Goal: Task Accomplishment & Management: Use online tool/utility

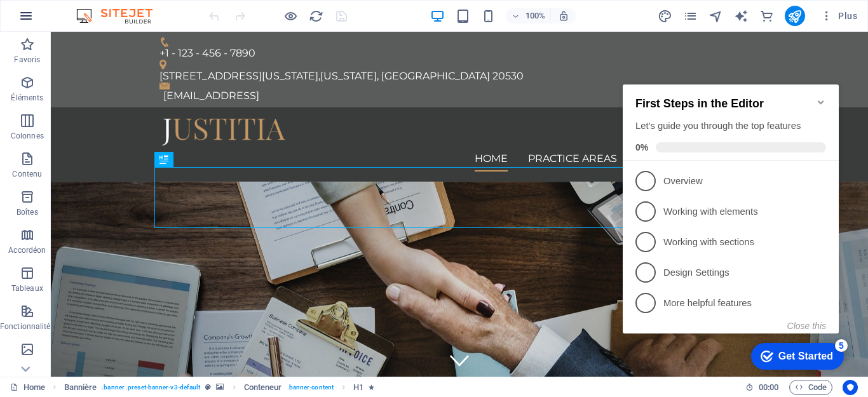
click at [24, 17] on icon "button" at bounding box center [25, 15] width 15 height 15
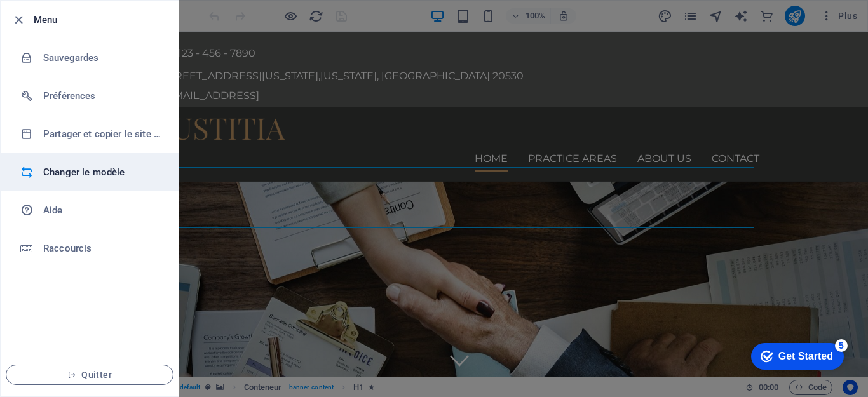
click at [76, 177] on h6 "Changer le modèle" at bounding box center [102, 172] width 118 height 15
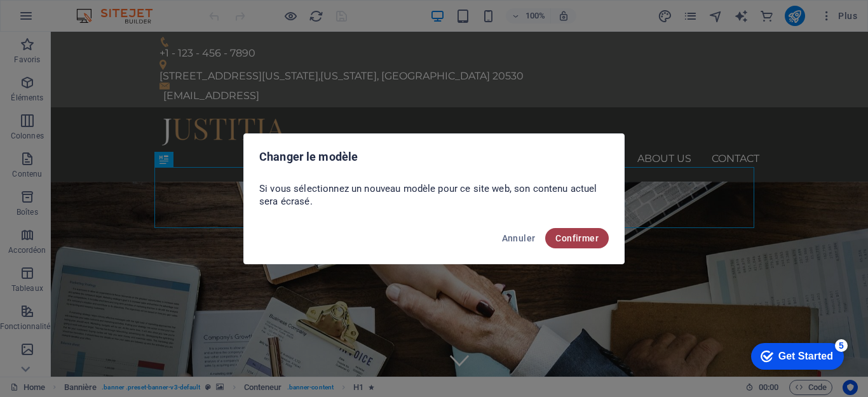
click at [570, 238] on span "Confirmer" at bounding box center [576, 238] width 43 height 10
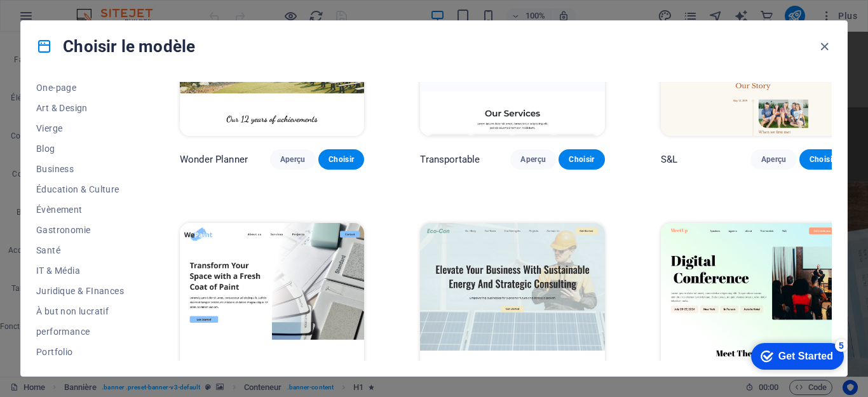
scroll to position [127, 0]
click at [74, 287] on span "Juridique & FInances" at bounding box center [80, 290] width 88 height 10
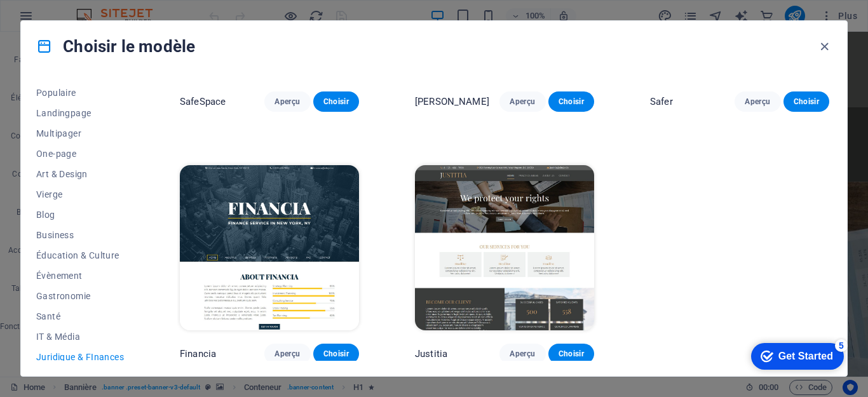
scroll to position [59, 0]
click at [64, 234] on span "Business" at bounding box center [80, 236] width 88 height 10
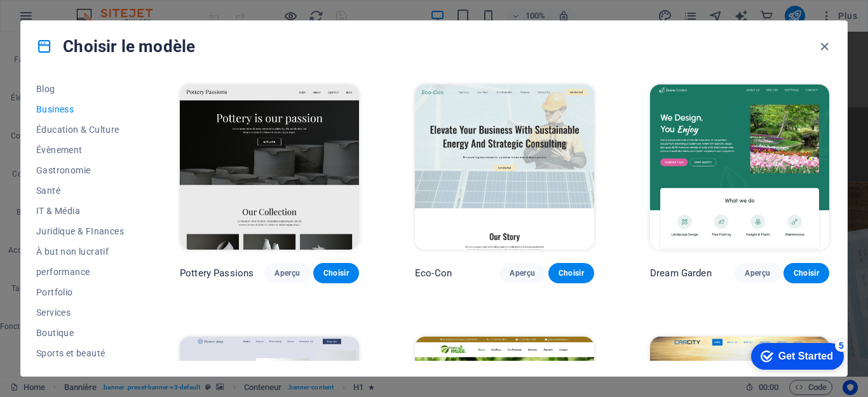
scroll to position [250, 0]
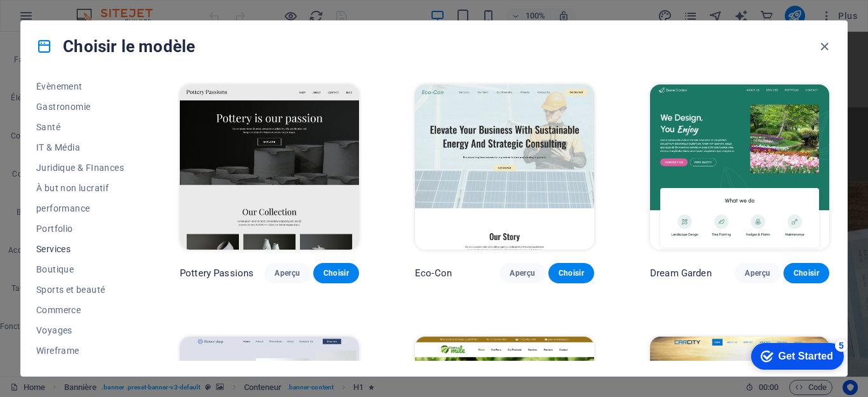
click at [71, 248] on span "Services" at bounding box center [80, 249] width 88 height 10
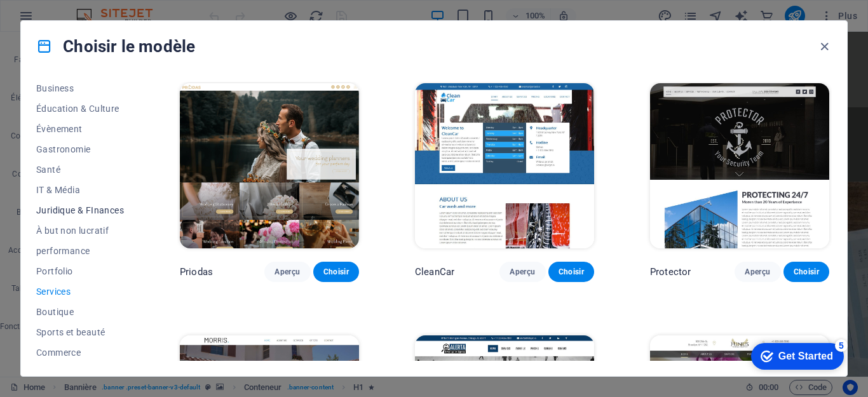
scroll to position [186, 0]
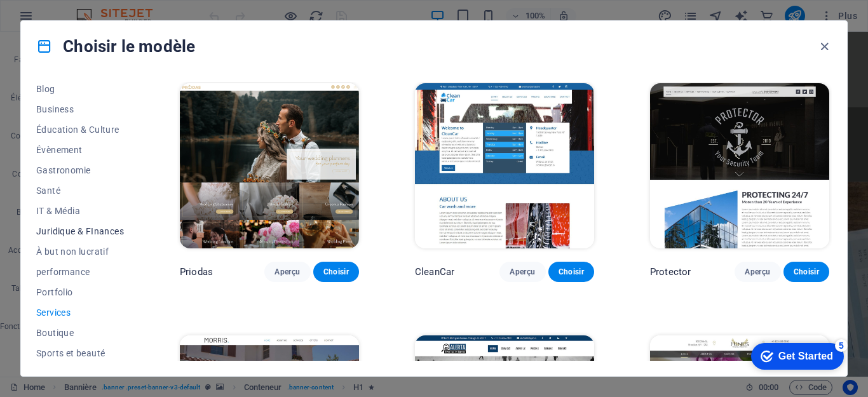
click at [95, 227] on span "Juridique & FInances" at bounding box center [80, 231] width 88 height 10
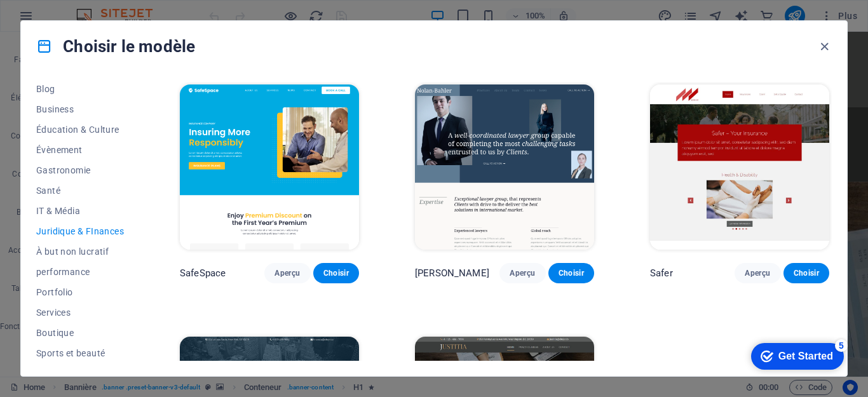
scroll to position [172, 0]
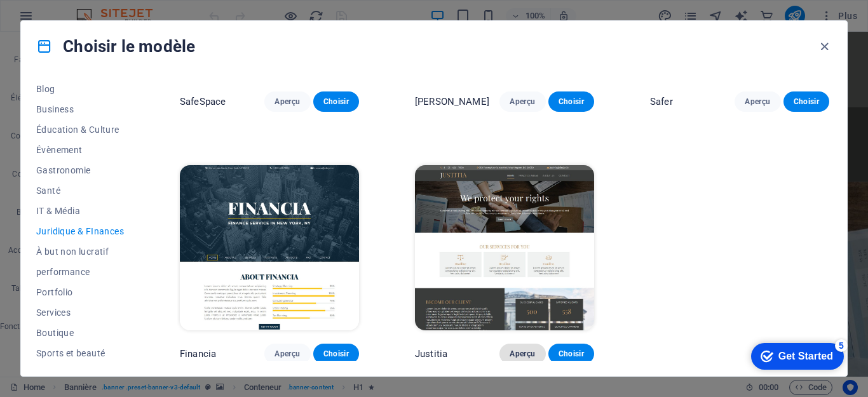
click at [525, 349] on span "Aperçu" at bounding box center [522, 354] width 25 height 10
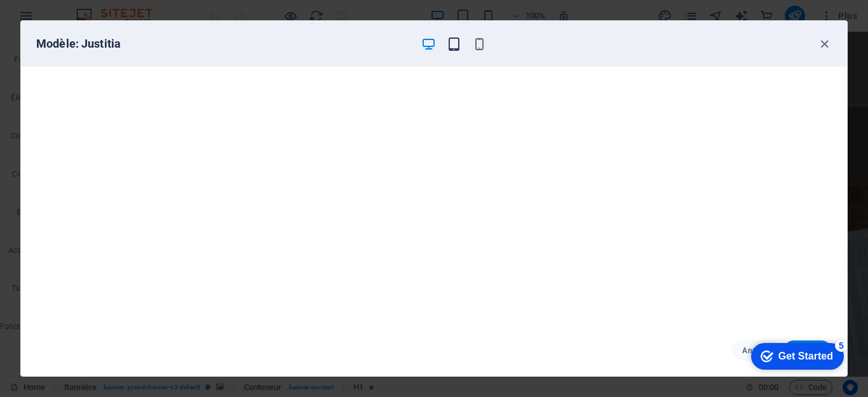
click at [449, 41] on icon "button" at bounding box center [454, 44] width 15 height 15
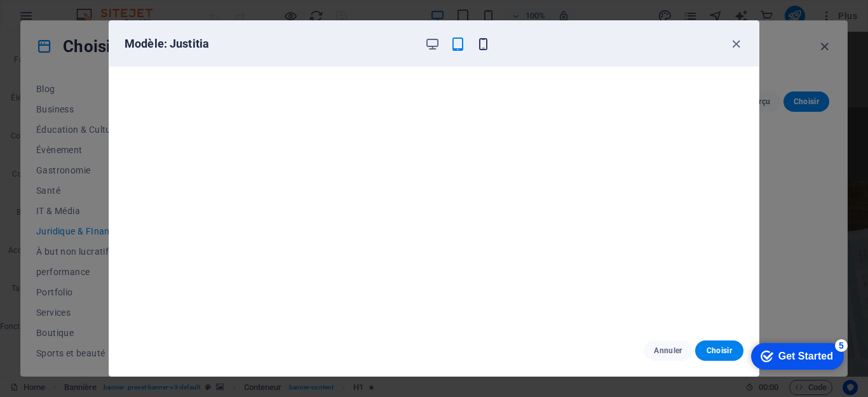
click at [478, 46] on icon "button" at bounding box center [483, 44] width 15 height 15
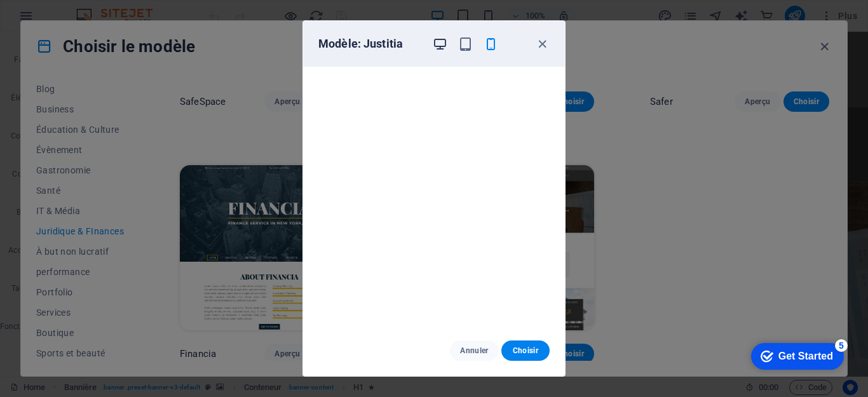
click at [435, 44] on icon "button" at bounding box center [440, 44] width 15 height 15
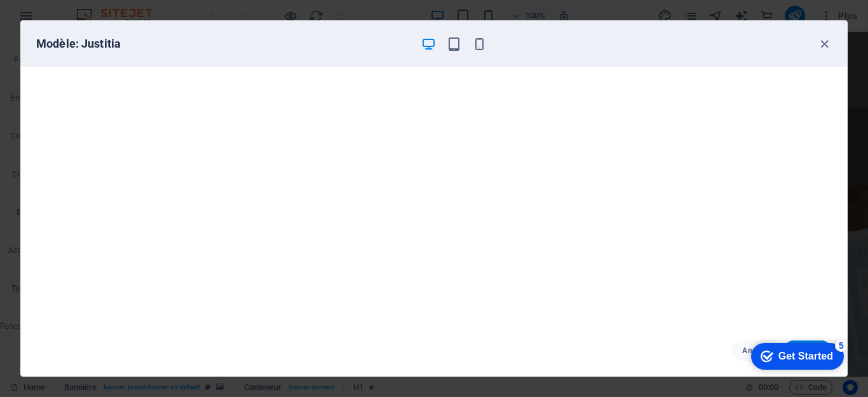
scroll to position [0, 0]
click at [473, 42] on icon "button" at bounding box center [479, 44] width 15 height 15
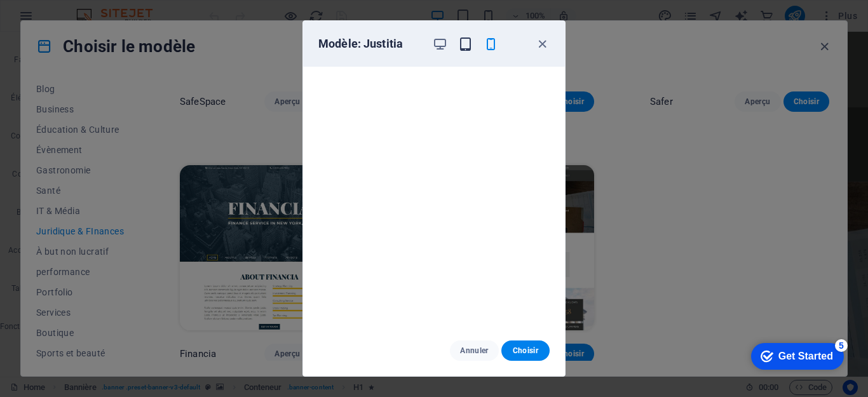
click at [466, 46] on icon "button" at bounding box center [465, 44] width 15 height 15
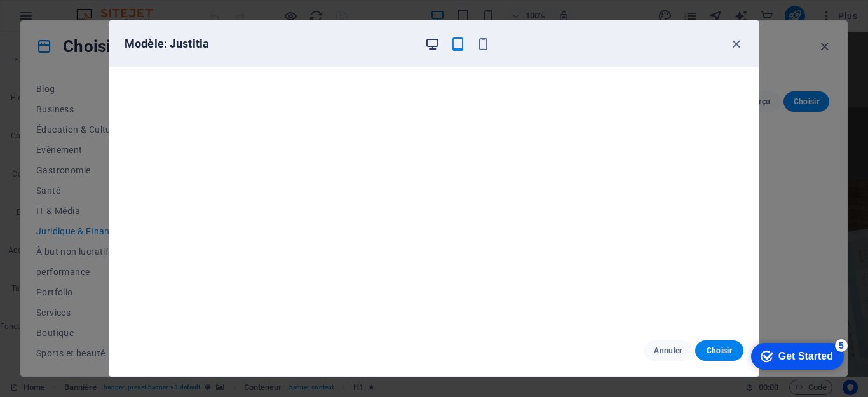
click at [429, 39] on icon "button" at bounding box center [432, 44] width 15 height 15
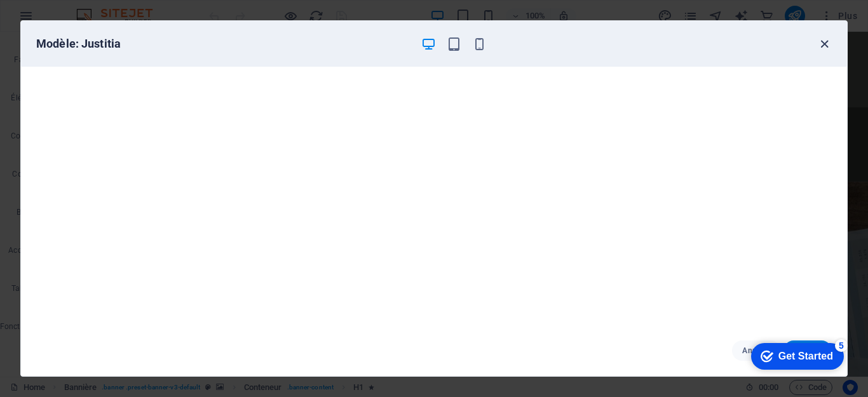
click at [827, 46] on icon "button" at bounding box center [824, 44] width 15 height 15
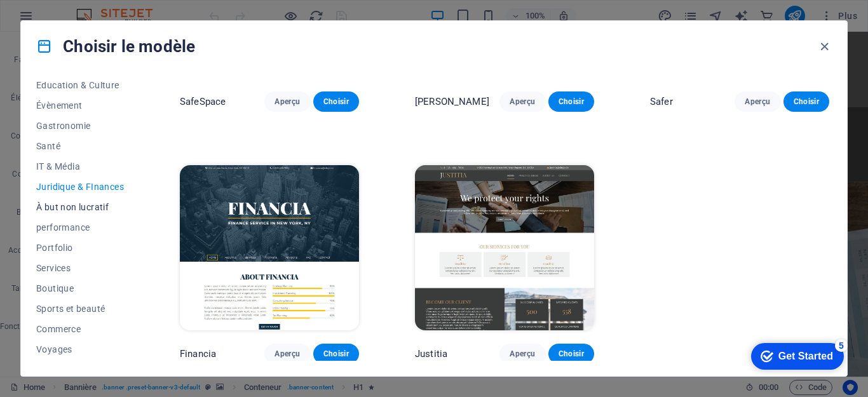
scroll to position [250, 0]
